Goal: Transaction & Acquisition: Purchase product/service

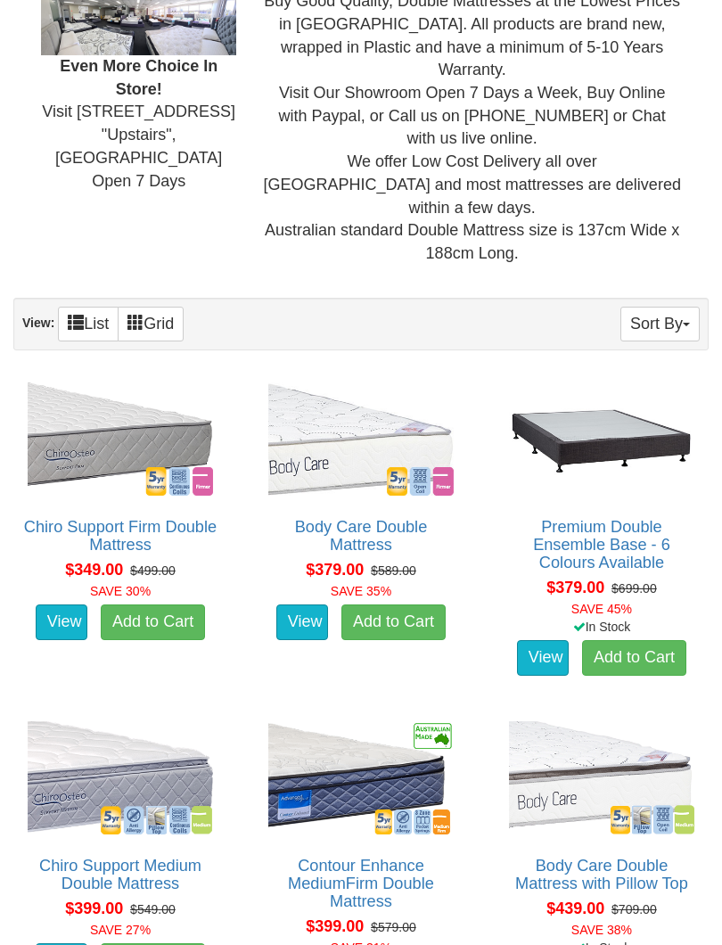
scroll to position [655, 0]
click at [117, 378] on img at bounding box center [120, 439] width 194 height 122
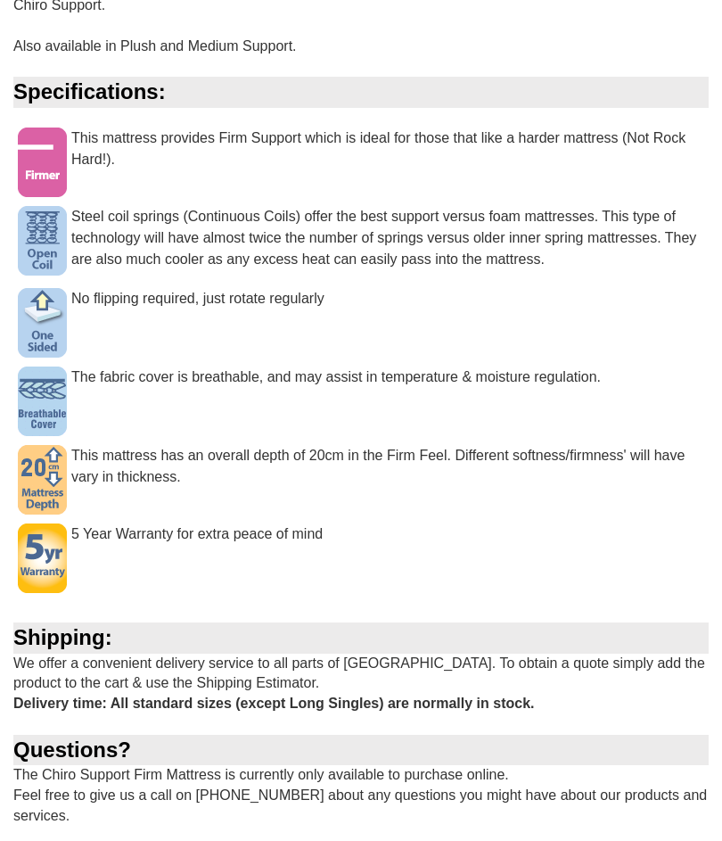
scroll to position [801, 0]
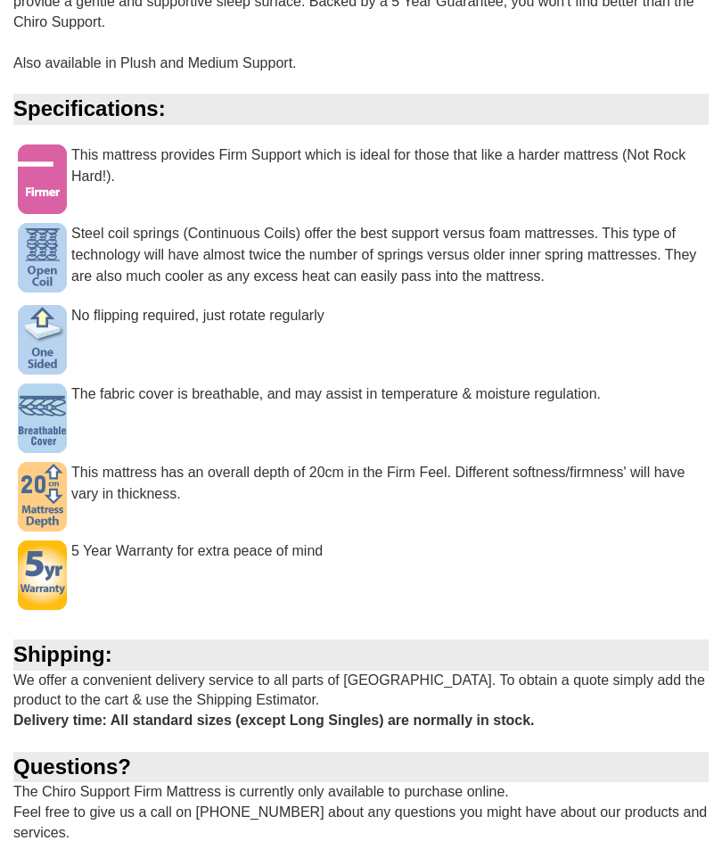
click at [55, 467] on img at bounding box center [42, 497] width 49 height 70
click at [126, 462] on div "This mattress has an overall depth of 20cm in the Firm Feel. Different softness…" at bounding box center [360, 492] width 695 height 61
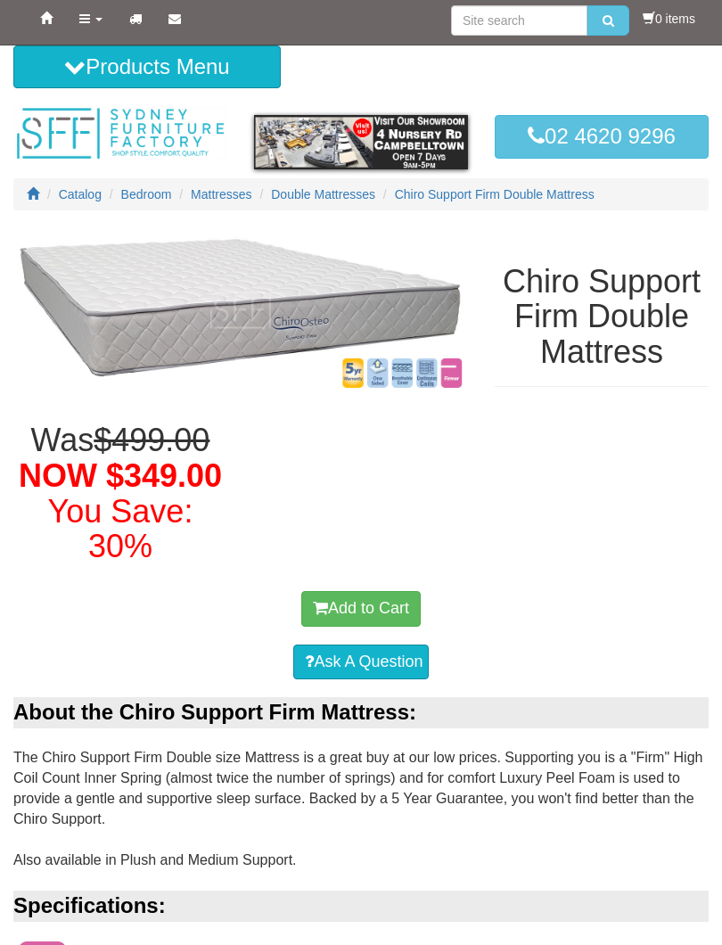
scroll to position [4, 0]
click at [302, 276] on img at bounding box center [240, 310] width 455 height 164
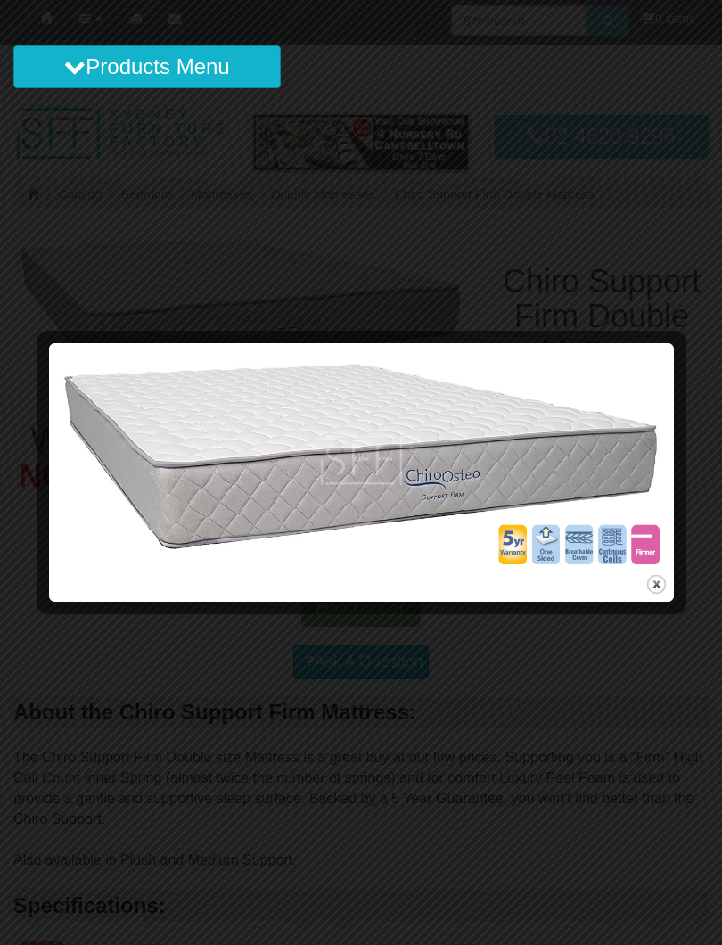
click at [530, 535] on img at bounding box center [361, 459] width 612 height 221
click at [569, 543] on img at bounding box center [361, 459] width 612 height 221
click at [542, 547] on img at bounding box center [361, 459] width 612 height 221
click at [589, 549] on img at bounding box center [361, 459] width 612 height 221
click at [661, 541] on img at bounding box center [361, 459] width 612 height 221
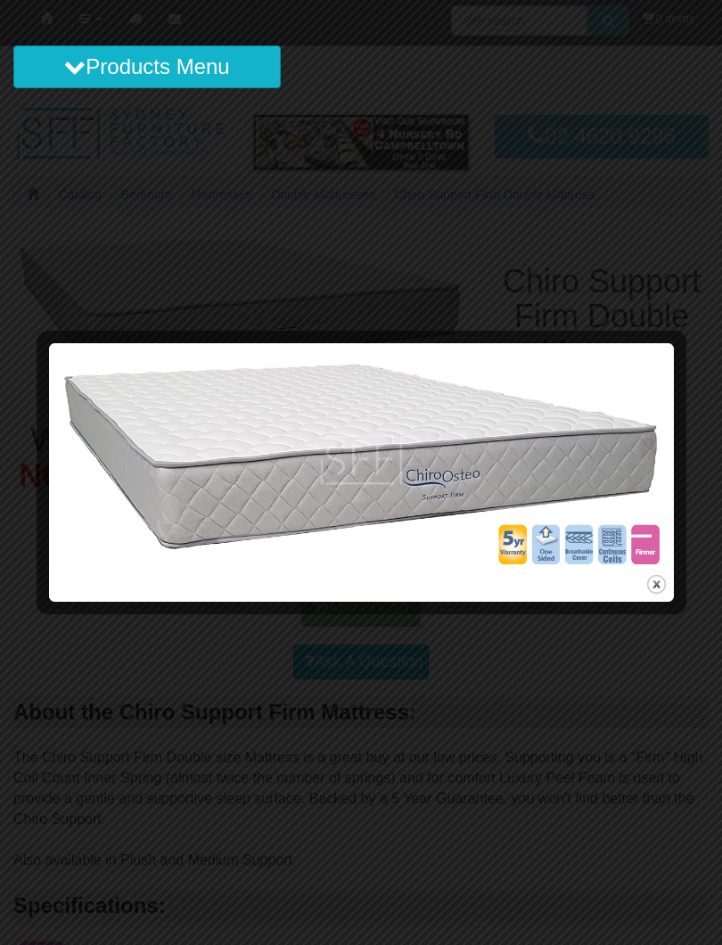
click at [205, 72] on button "Products Menu" at bounding box center [146, 66] width 267 height 43
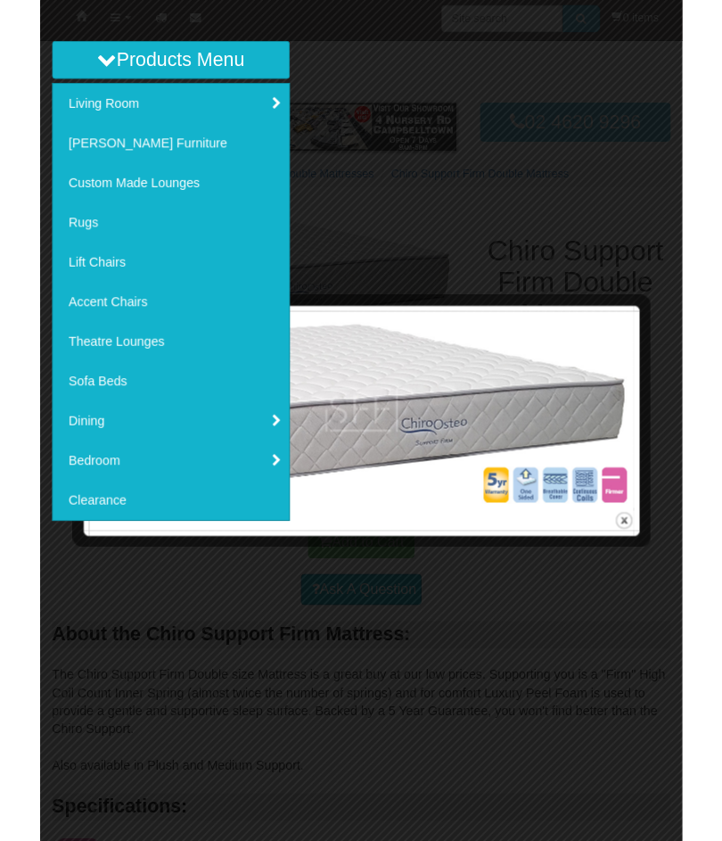
scroll to position [0, 0]
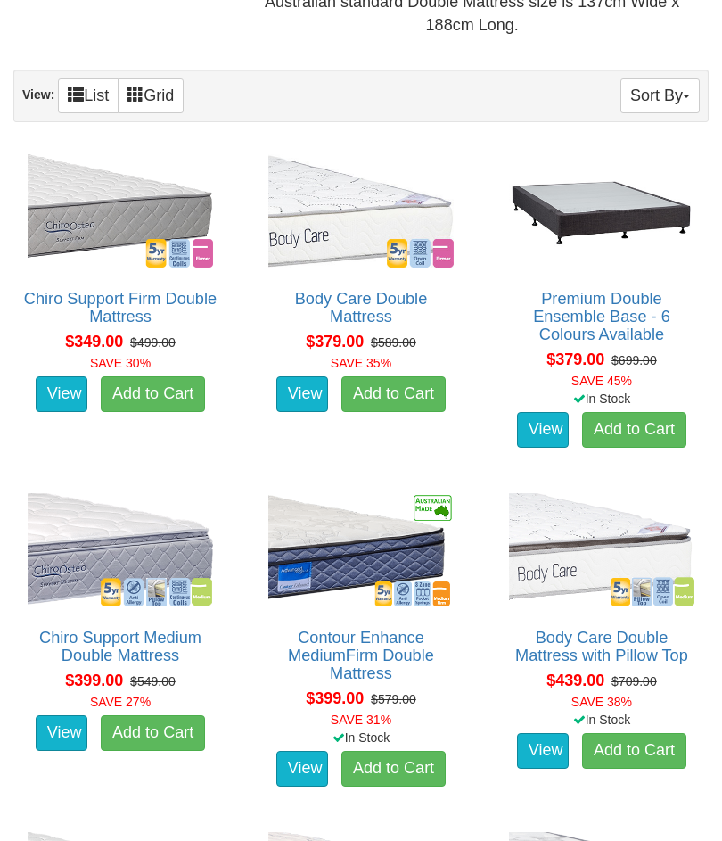
scroll to position [883, 0]
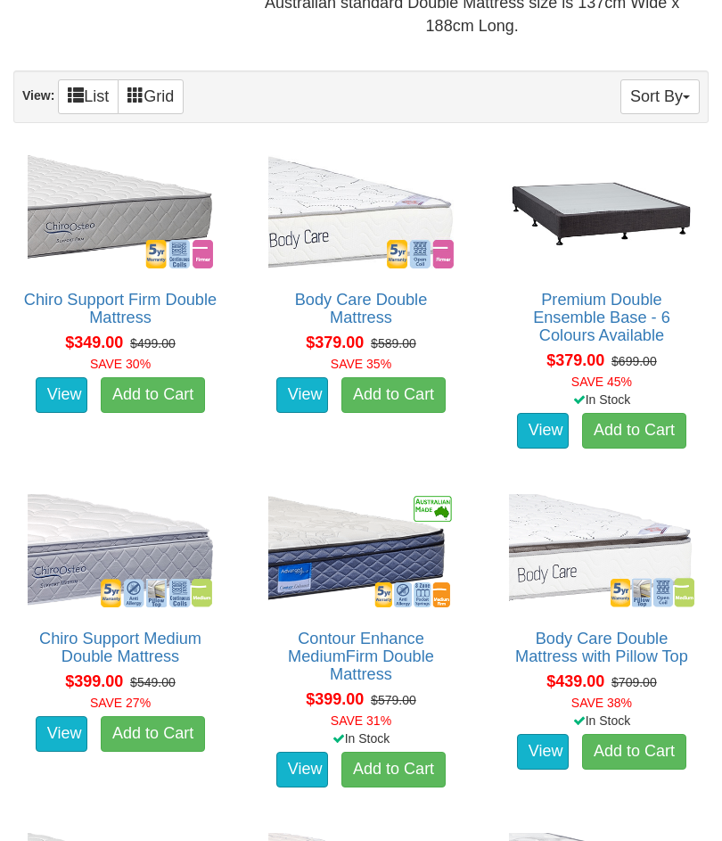
click at [306, 377] on link "View" at bounding box center [302, 395] width 52 height 36
